Goal: Register for event/course

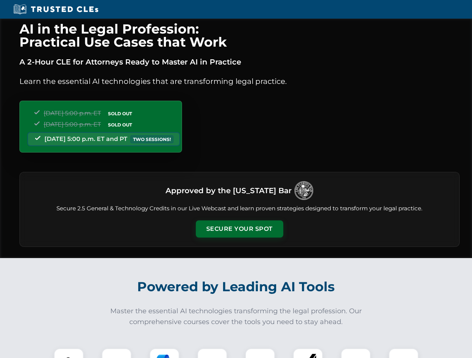
click at [239, 229] on button "Secure Your Spot" at bounding box center [239, 229] width 87 height 17
click at [69, 354] on img at bounding box center [69, 364] width 22 height 22
click at [116, 354] on div at bounding box center [117, 364] width 30 height 30
